Goal: Find contact information: Find contact information

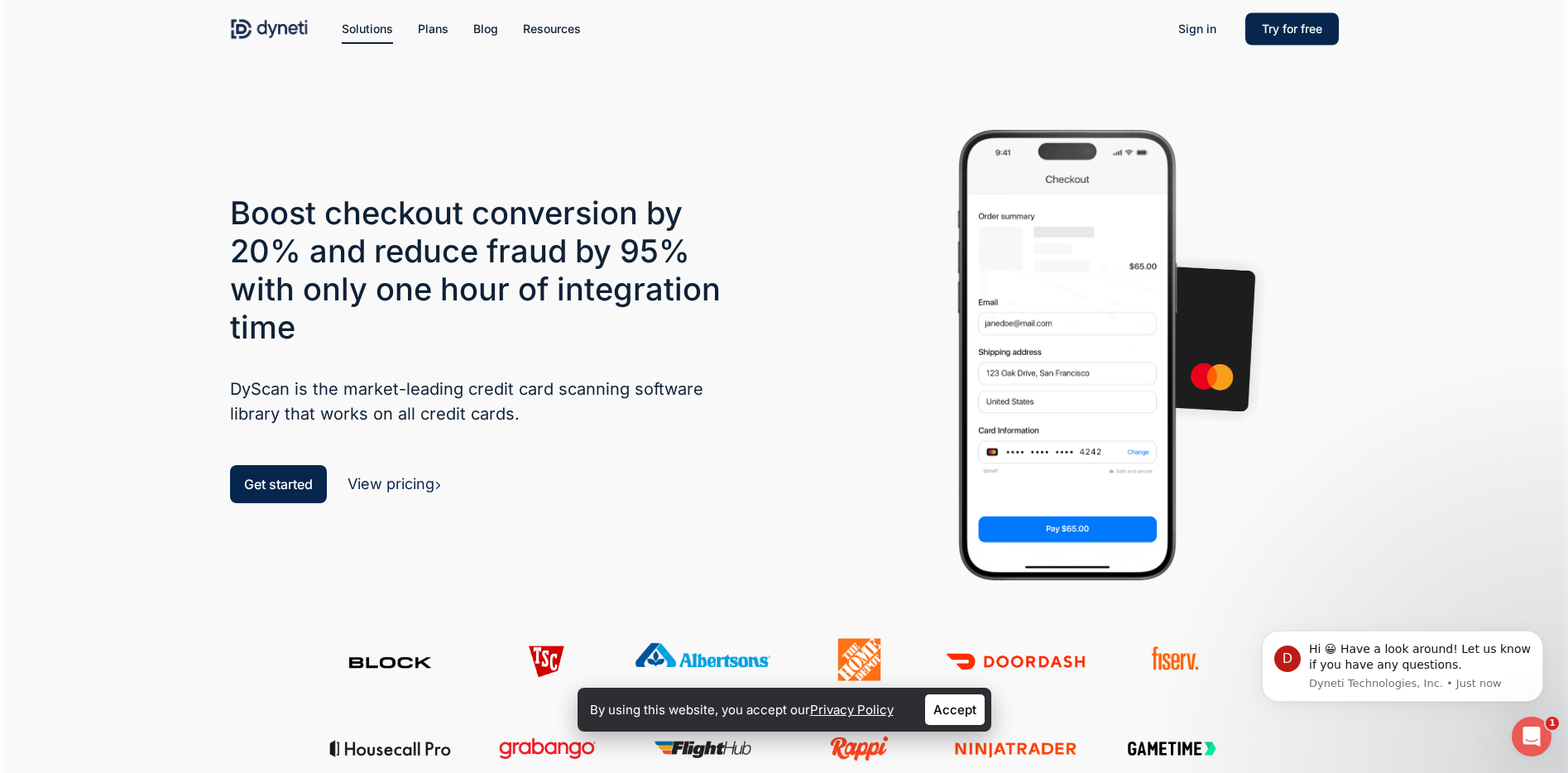
click at [290, 32] on img at bounding box center [270, 29] width 80 height 25
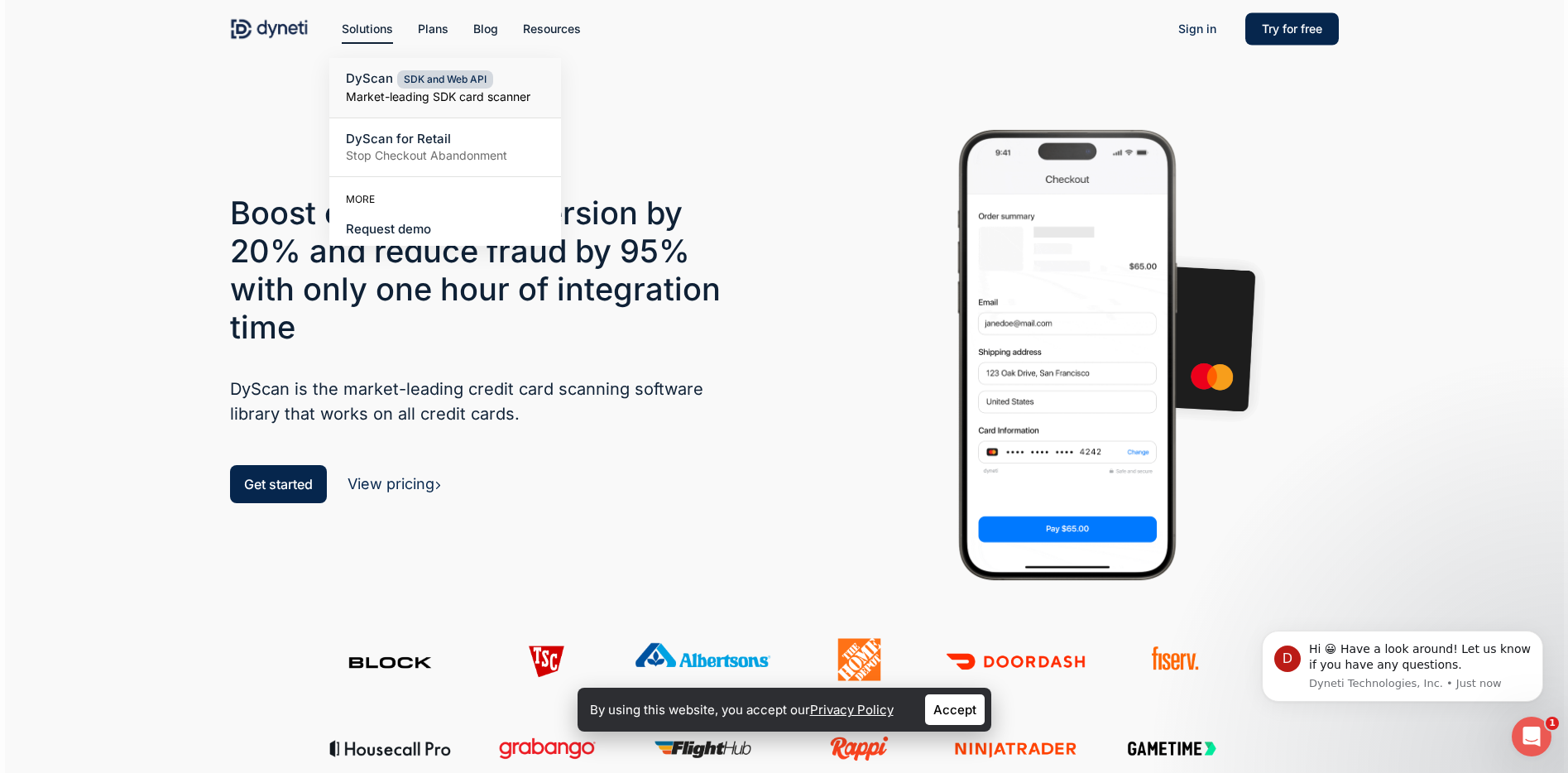
click at [158, 147] on div at bounding box center [784, 303] width 1559 height 607
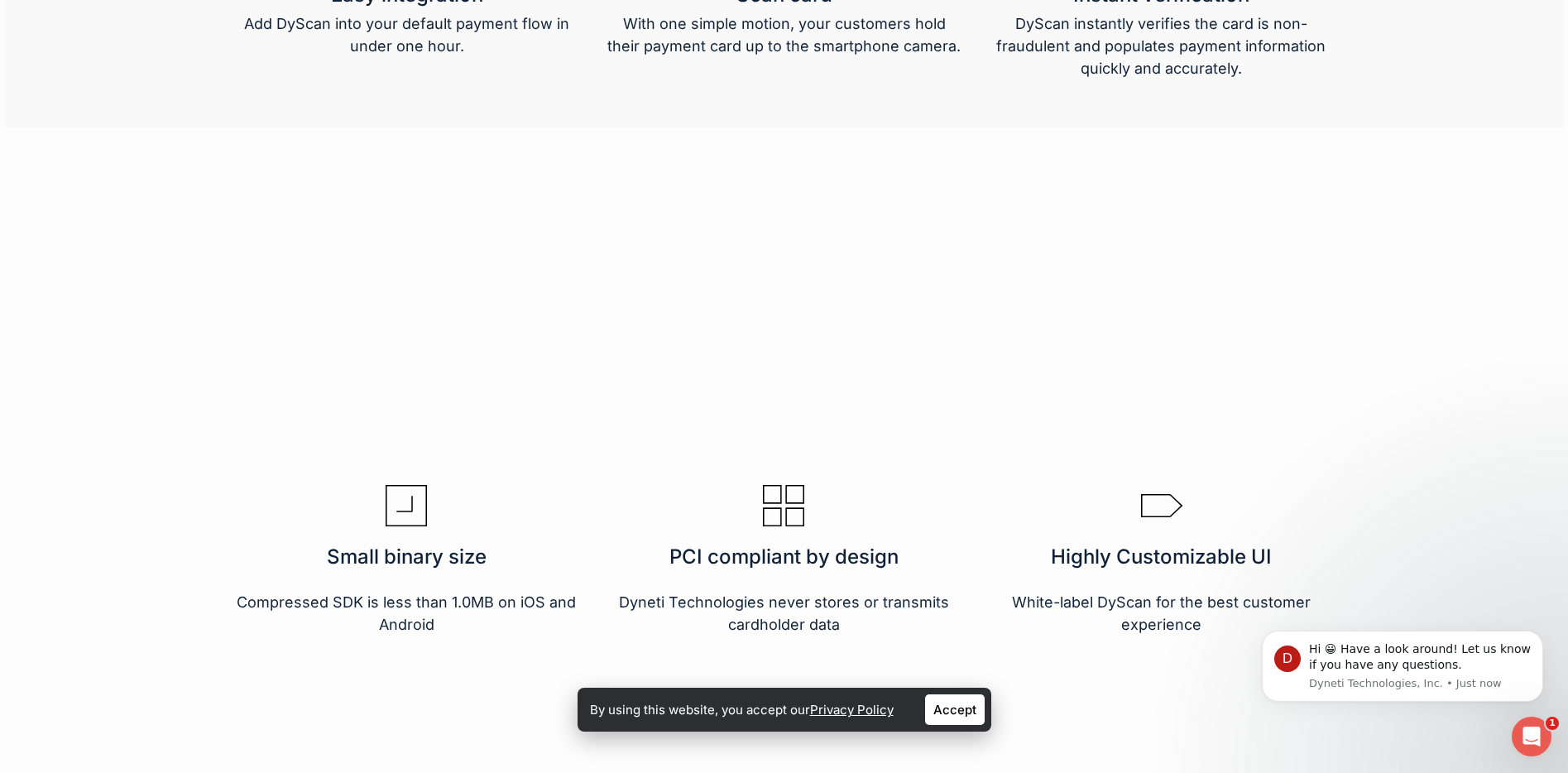
scroll to position [2763, 0]
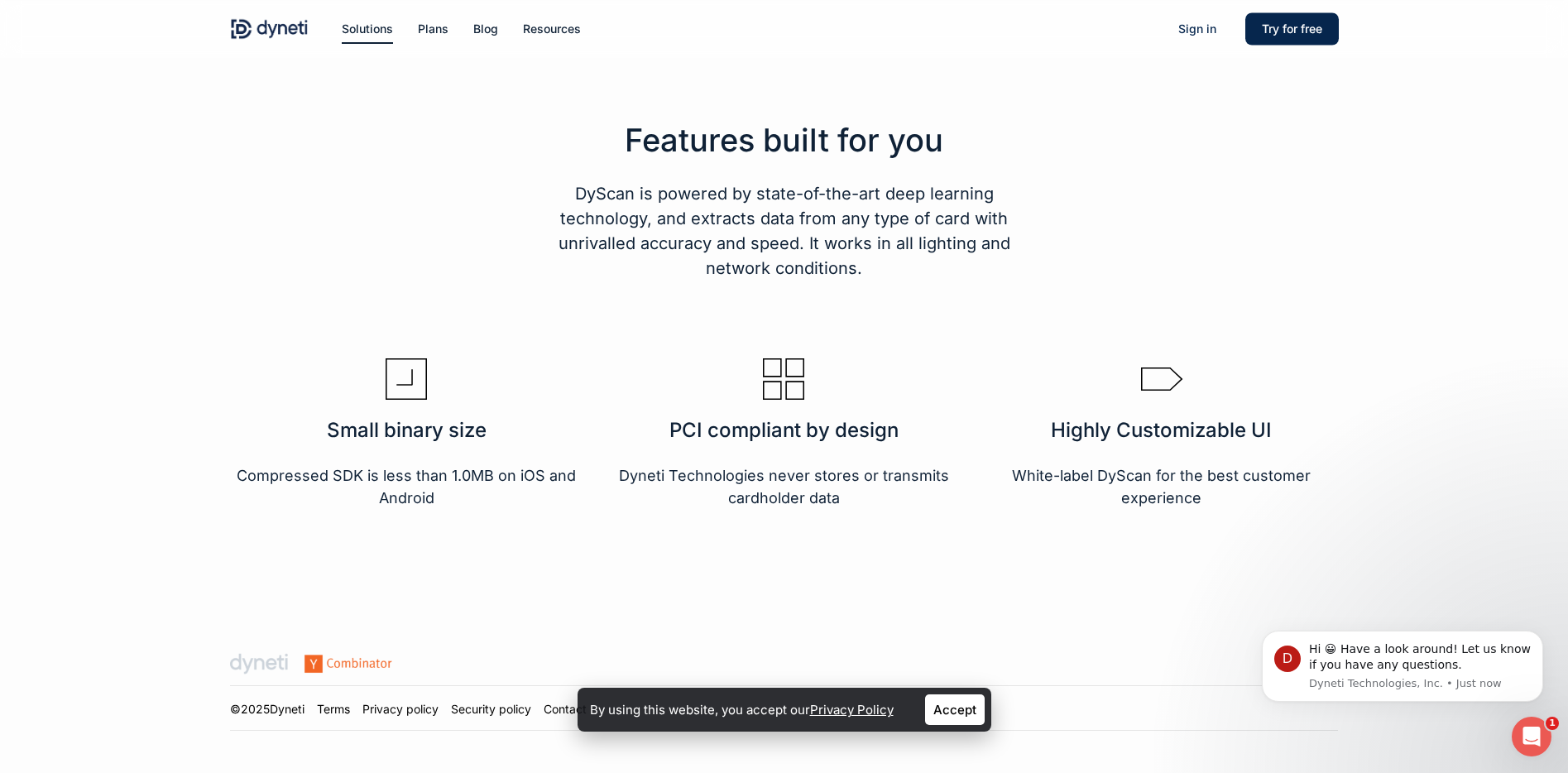
click at [950, 712] on link "Accept" at bounding box center [955, 709] width 60 height 30
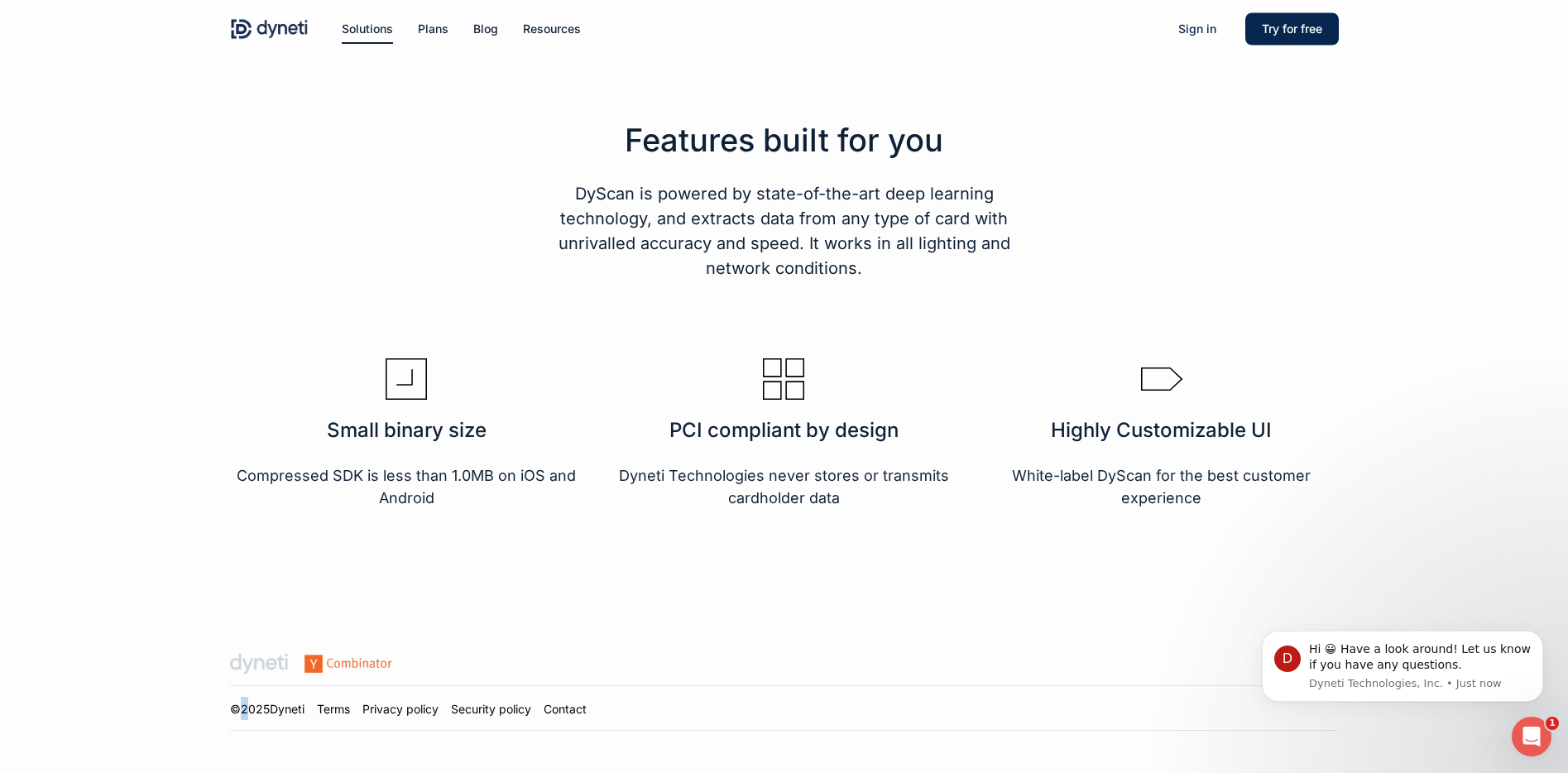
click at [238, 715] on div "© 2025 Dyneti Terms Privacy policy Security policy Contact" at bounding box center [412, 708] width 365 height 24
click at [112, 652] on div at bounding box center [784, 696] width 1559 height 152
click at [565, 704] on link "Contact" at bounding box center [566, 708] width 43 height 14
